Goal: Complete application form

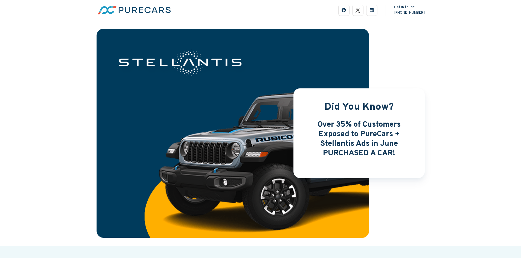
drag, startPoint x: 0, startPoint y: 0, endPoint x: 451, endPoint y: 115, distance: 465.5
click at [451, 115] on div "Did You Know? Over 35% of Customers Exposed to PureCars + Stellantis Ads in Jun…" at bounding box center [260, 133] width 521 height 226
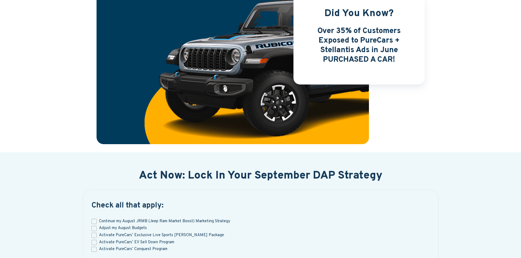
scroll to position [123, 0]
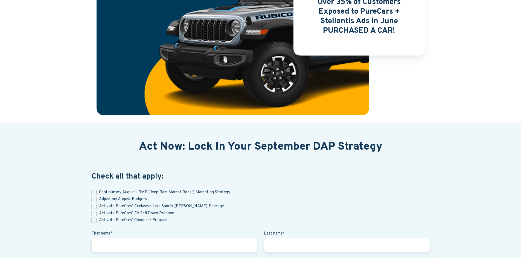
click at [451, 115] on div "Did You Know? Over 35% of Customers Exposed to PureCars + Stellantis Ads in Jun…" at bounding box center [260, 11] width 521 height 226
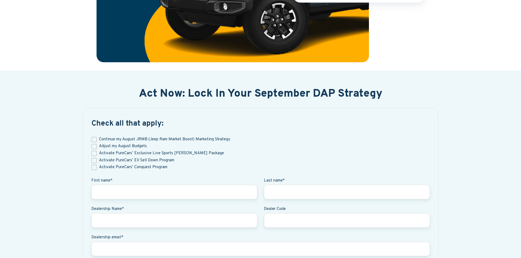
scroll to position [176, 0]
click at [95, 138] on input "Continue my August JRMB (Jeep Ram Market Boost) Marketing Strategy" at bounding box center [93, 139] width 5 height 5
checkbox input "true"
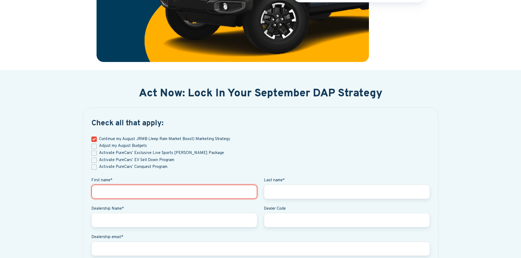
click at [121, 193] on input "First name *" at bounding box center [174, 192] width 166 height 14
type input "Lisa"
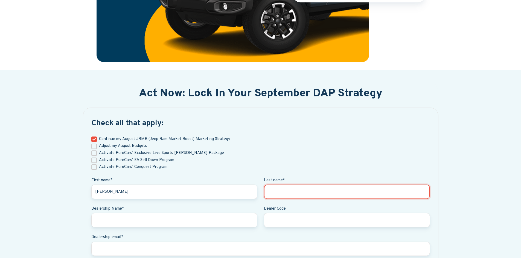
click at [293, 189] on input "Last name *" at bounding box center [347, 192] width 166 height 14
type input "Gener"
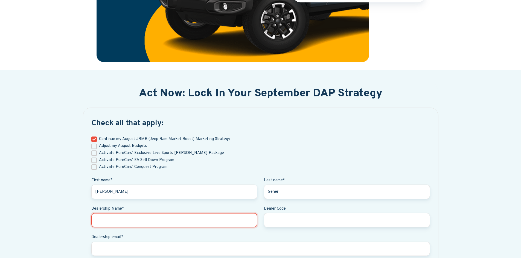
click at [155, 216] on input "Dealership Name *" at bounding box center [174, 220] width 166 height 14
click at [108, 220] on input "Covert Jeep RAM" at bounding box center [174, 220] width 166 height 14
click at [108, 219] on input "Covert Dodge Jeep RAM" at bounding box center [174, 220] width 166 height 14
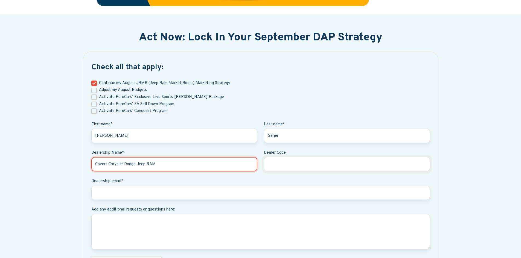
scroll to position [236, 0]
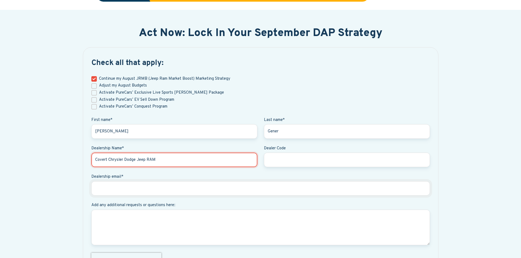
type input "Covert Chrysler Dodge Jeep RAM"
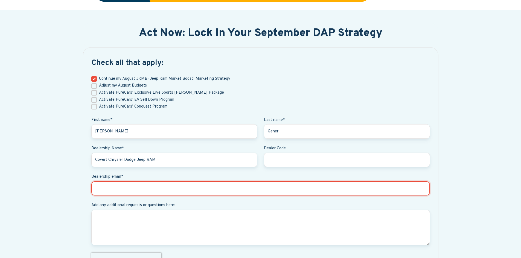
click at [119, 191] on input "Dealership email *" at bounding box center [260, 188] width 338 height 14
type input "lisagener@covertauto.com"
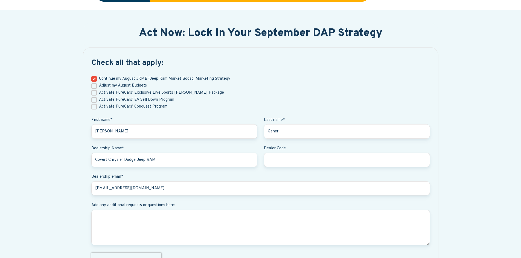
click at [274, 86] on li "Adjust my August Budgets" at bounding box center [260, 86] width 338 height 7
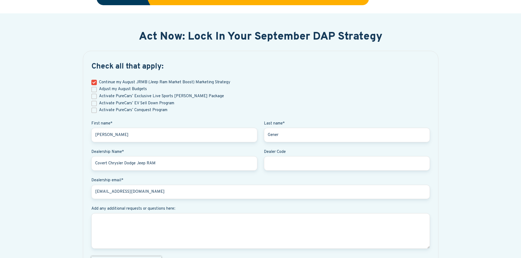
scroll to position [231, 0]
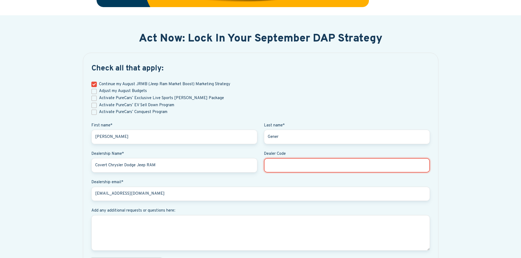
click at [288, 161] on input "Dealer Code" at bounding box center [347, 165] width 166 height 14
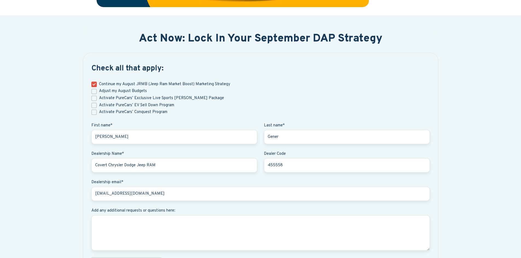
click at [396, 86] on li "Continue my August JRMB (Jeep Ram Market Boost) Marketing Strategy" at bounding box center [260, 84] width 338 height 7
click at [280, 165] on input "455558" at bounding box center [347, 165] width 166 height 14
type input "45558"
click at [307, 99] on li "Activate PureCars’ Exclusive Live Sports OTT Package" at bounding box center [260, 98] width 338 height 7
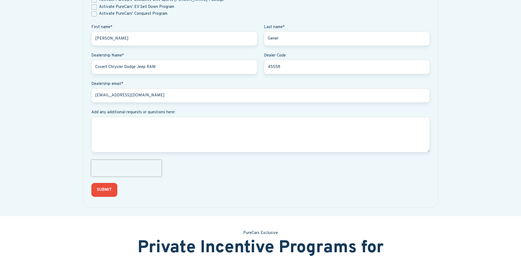
scroll to position [330, 0]
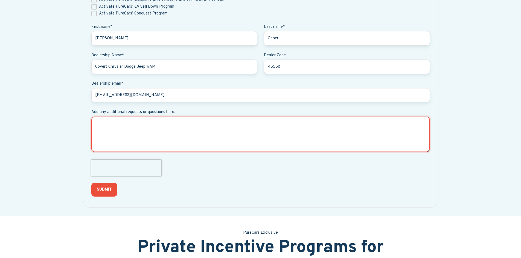
click at [121, 139] on textarea "Add any additional requests or questions here:" at bounding box center [260, 135] width 338 height 36
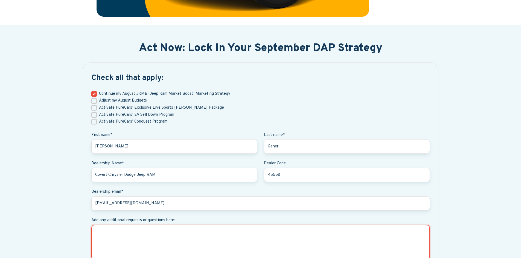
scroll to position [219, 0]
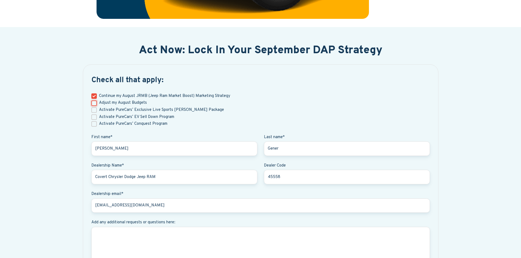
click at [94, 102] on input "Adjust my August Budgets" at bounding box center [93, 103] width 5 height 5
checkbox input "true"
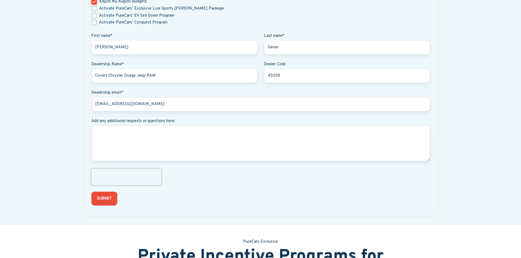
scroll to position [321, 0]
click at [483, 173] on div "Act Now: Lock In Your September DAP Strategy Check all that apply: Continue my …" at bounding box center [260, 74] width 521 height 299
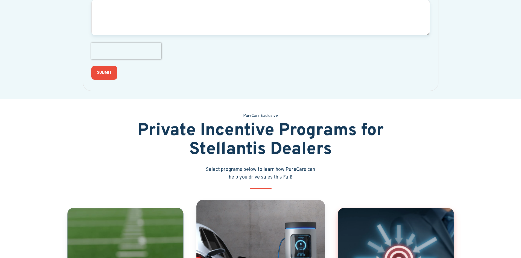
scroll to position [395, 0]
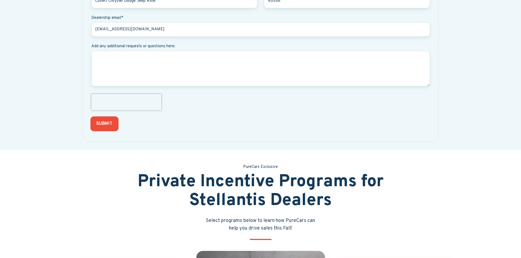
click at [106, 124] on input "SUBMIT" at bounding box center [104, 123] width 28 height 15
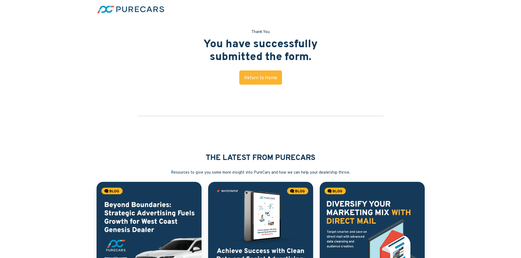
click at [97, 37] on div "Thank You You have successfully submitted the form. Return to Home" at bounding box center [260, 60] width 328 height 62
